Goal: Information Seeking & Learning: Learn about a topic

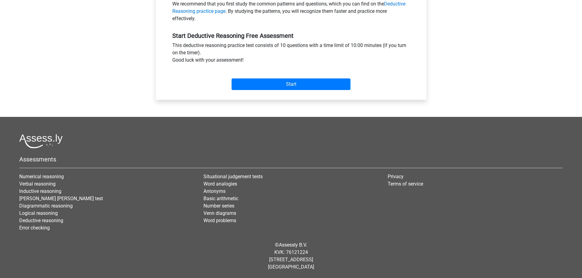
scroll to position [21, 0]
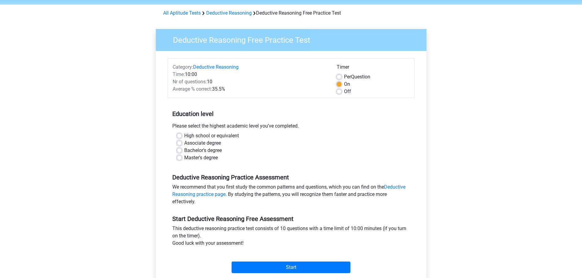
click at [200, 158] on label "Master's degree" at bounding box center [201, 157] width 34 height 7
click at [182, 158] on input "Master's degree" at bounding box center [179, 157] width 5 height 6
radio input "true"
click at [293, 264] on input "Start" at bounding box center [291, 268] width 119 height 12
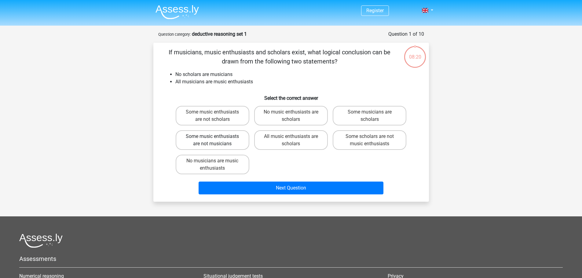
click at [196, 138] on label "Some music enthusiasts are not musicians" at bounding box center [213, 141] width 74 height 20
click at [212, 138] on input "Some music enthusiasts are not musicians" at bounding box center [214, 139] width 4 height 4
radio input "true"
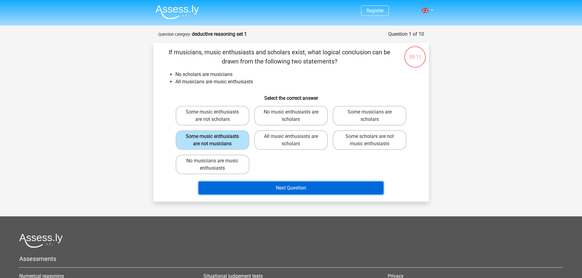
click at [325, 192] on button "Next Question" at bounding box center [291, 188] width 185 height 13
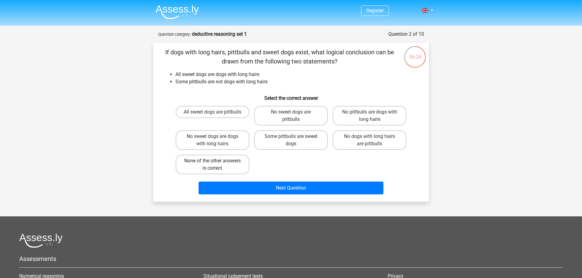
click at [232, 164] on label "None of the other answers is correct" at bounding box center [213, 165] width 74 height 20
click at [216, 164] on input "None of the other answers is correct" at bounding box center [214, 163] width 4 height 4
radio input "true"
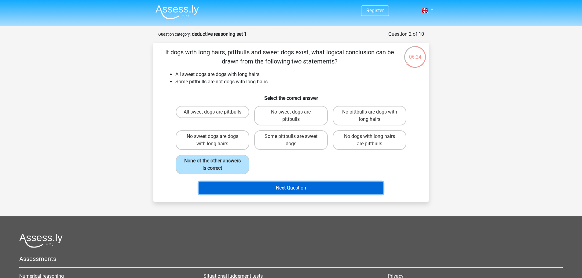
click at [280, 186] on button "Next Question" at bounding box center [291, 188] width 185 height 13
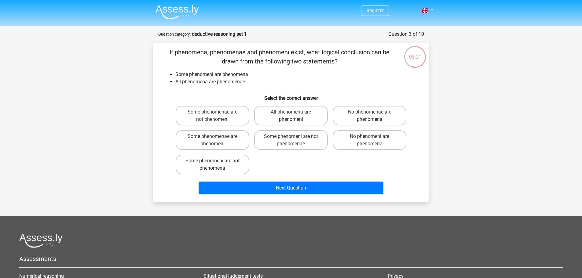
click at [210, 157] on label "Some phenomeni are not phenomena" at bounding box center [213, 165] width 74 height 20
click at [212, 161] on input "Some phenomeni are not phenomena" at bounding box center [214, 163] width 4 height 4
radio input "true"
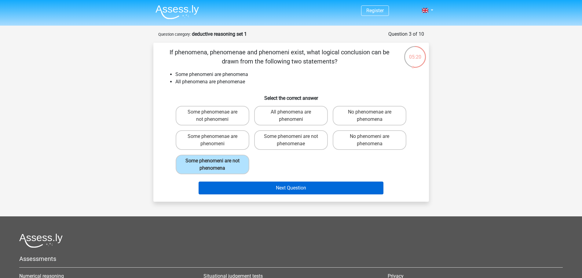
drag, startPoint x: 260, startPoint y: 180, endPoint x: 264, endPoint y: 184, distance: 5.6
click at [261, 180] on div "Next Question" at bounding box center [291, 187] width 256 height 20
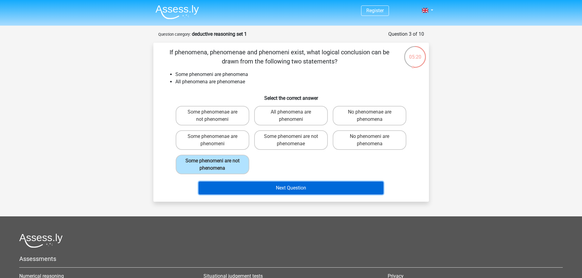
click at [264, 184] on button "Next Question" at bounding box center [291, 188] width 185 height 13
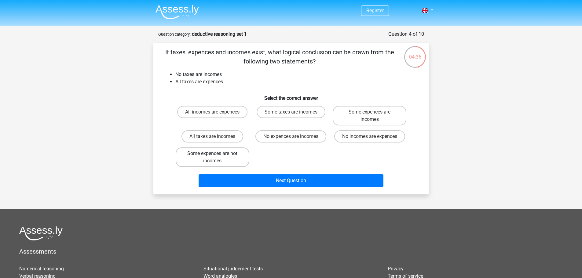
click at [198, 156] on label "Some expences are not incomes" at bounding box center [213, 158] width 74 height 20
click at [212, 156] on input "Some expences are not incomes" at bounding box center [214, 156] width 4 height 4
radio input "true"
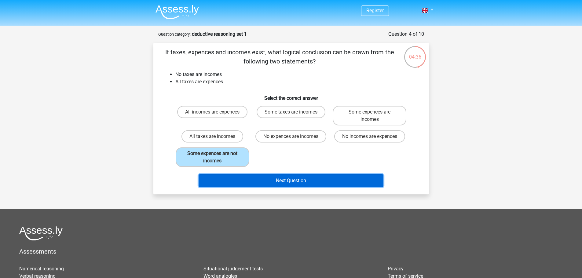
click at [252, 182] on button "Next Question" at bounding box center [291, 181] width 185 height 13
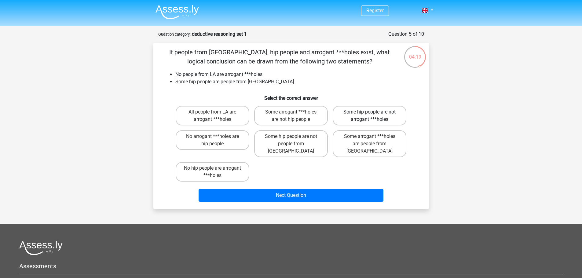
click at [393, 115] on label "Some hip people are not arrogant ***holes" at bounding box center [370, 116] width 74 height 20
click at [374, 115] on input "Some hip people are not arrogant ***holes" at bounding box center [372, 114] width 4 height 4
radio input "true"
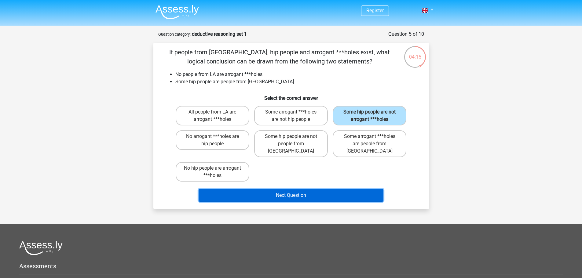
click at [267, 190] on button "Next Question" at bounding box center [291, 195] width 185 height 13
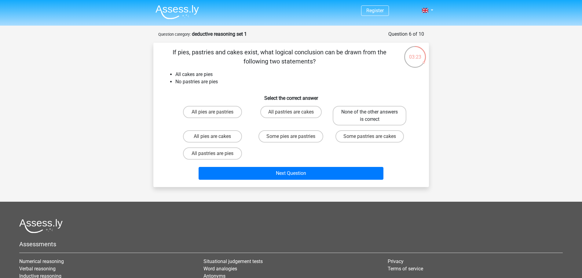
click at [380, 120] on label "None of the other answers is correct" at bounding box center [370, 116] width 74 height 20
click at [374, 116] on input "None of the other answers is correct" at bounding box center [372, 114] width 4 height 4
radio input "true"
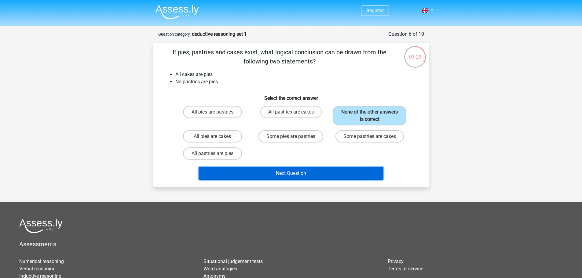
click at [323, 177] on button "Next Question" at bounding box center [291, 173] width 185 height 13
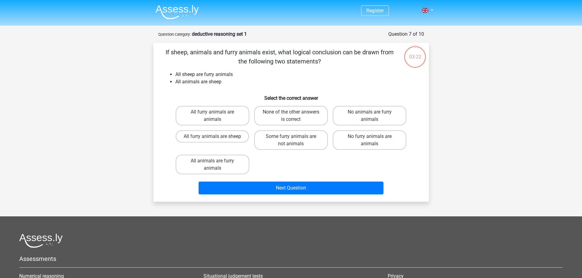
scroll to position [31, 0]
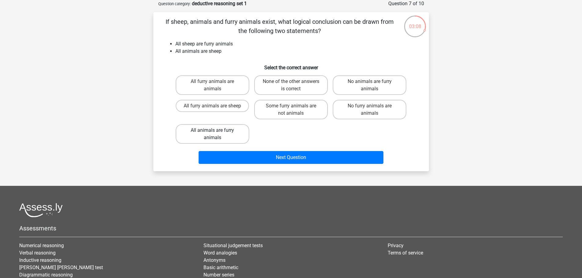
click at [233, 133] on label "All animals are furry animals" at bounding box center [213, 134] width 74 height 20
click at [216, 133] on input "All animals are furry animals" at bounding box center [214, 133] width 4 height 4
radio input "true"
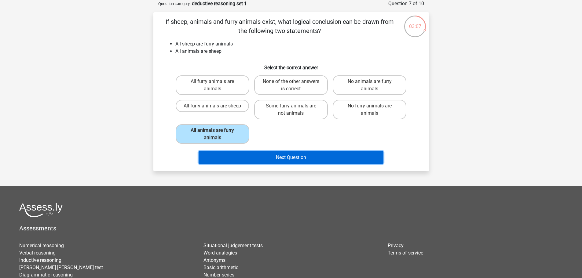
click at [288, 156] on button "Next Question" at bounding box center [291, 157] width 185 height 13
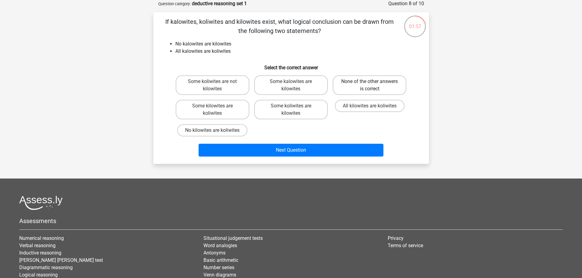
click at [391, 87] on label "None of the other answers is correct" at bounding box center [370, 85] width 74 height 20
click at [374, 86] on input "None of the other answers is correct" at bounding box center [372, 84] width 4 height 4
radio input "true"
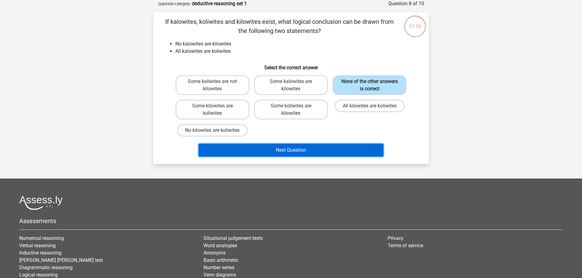
click at [332, 152] on button "Next Question" at bounding box center [291, 150] width 185 height 13
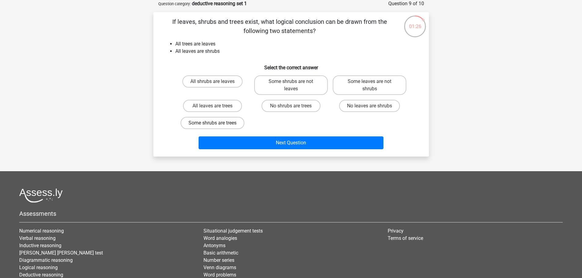
click at [224, 122] on label "Some shrubs are trees" at bounding box center [213, 123] width 64 height 12
click at [216, 123] on input "Some shrubs are trees" at bounding box center [214, 125] width 4 height 4
radio input "true"
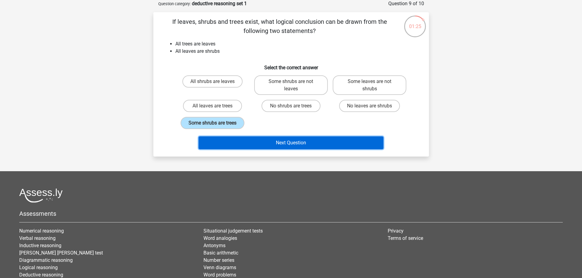
click at [268, 146] on button "Next Question" at bounding box center [291, 143] width 185 height 13
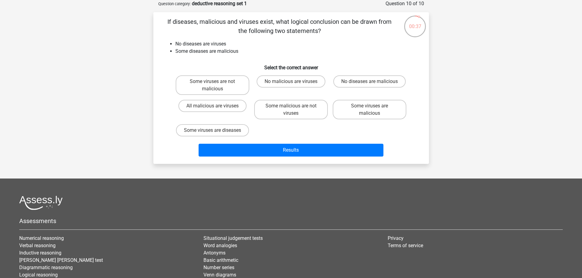
click at [294, 108] on input "Some malicious are not viruses" at bounding box center [293, 108] width 4 height 4
radio input "true"
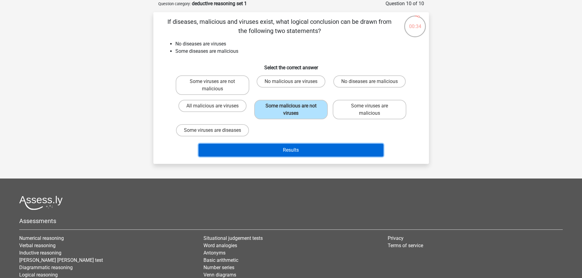
click at [292, 157] on button "Results" at bounding box center [291, 150] width 185 height 13
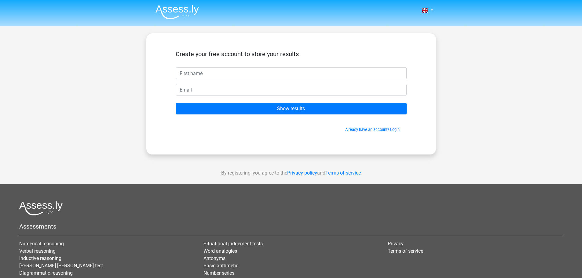
click at [251, 78] on input "text" at bounding box center [291, 74] width 231 height 12
type input "Anant Goel"
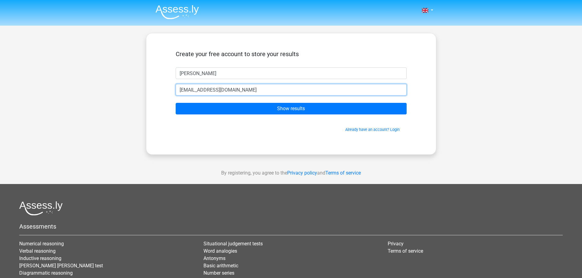
type input "anantthewizard@gmail.com"
click at [176, 103] on input "Show results" at bounding box center [291, 109] width 231 height 12
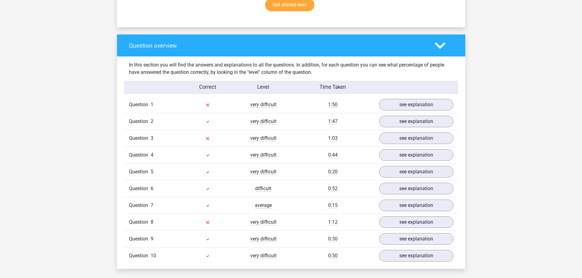
scroll to position [428, 0]
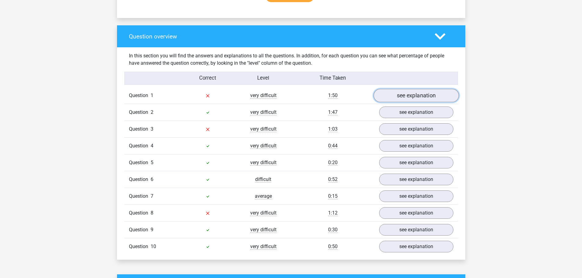
click at [401, 96] on link "see explanation" at bounding box center [416, 95] width 85 height 13
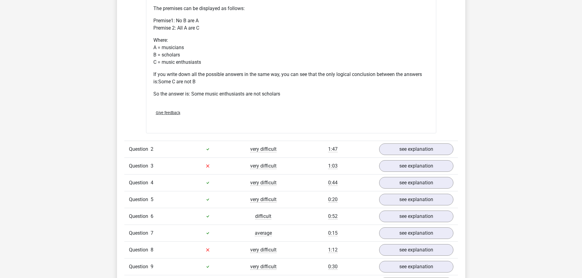
scroll to position [703, 0]
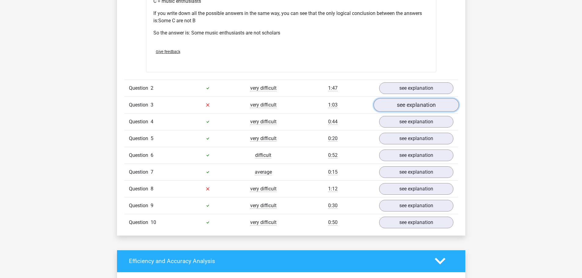
drag, startPoint x: 411, startPoint y: 106, endPoint x: 406, endPoint y: 106, distance: 4.3
click at [411, 106] on link "see explanation" at bounding box center [416, 104] width 85 height 13
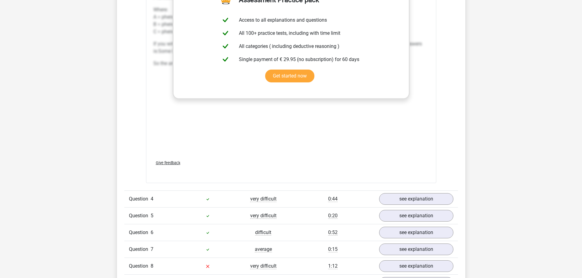
scroll to position [1070, 0]
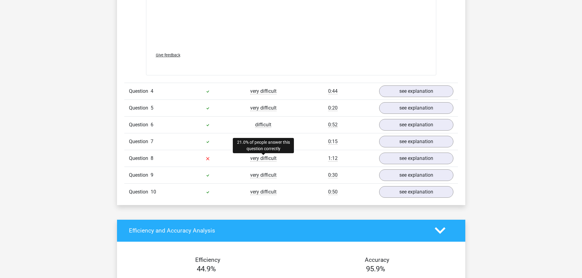
click at [260, 160] on span "very difficult" at bounding box center [263, 159] width 26 height 6
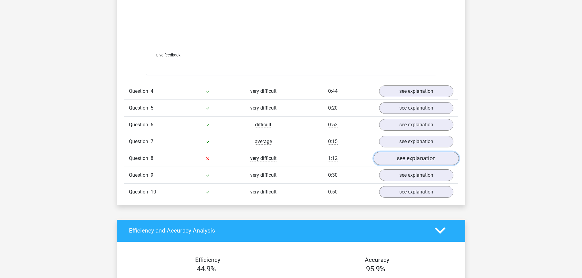
click at [408, 155] on link "see explanation" at bounding box center [416, 158] width 85 height 13
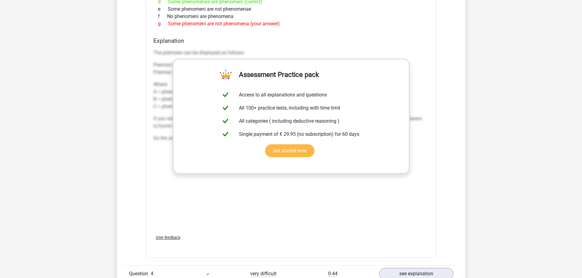
scroll to position [886, 0]
click at [296, 153] on link "Get started now" at bounding box center [289, 151] width 49 height 13
